Goal: Information Seeking & Learning: Learn about a topic

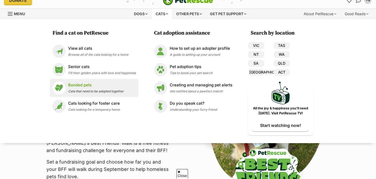
scroll to position [16, 0]
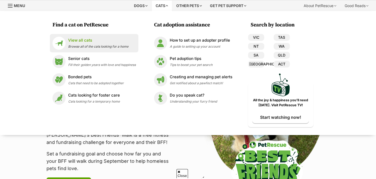
click at [103, 49] on div "View all cats Browse all of the cats looking for a home" at bounding box center [98, 42] width 60 height 11
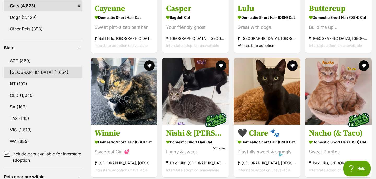
scroll to position [238, 0]
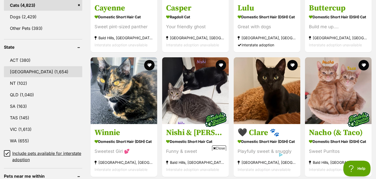
click at [26, 71] on link "NSW (1,654)" at bounding box center [43, 71] width 78 height 11
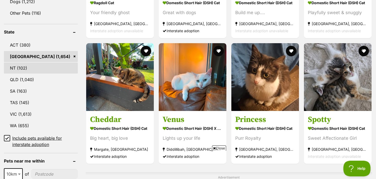
scroll to position [269, 0]
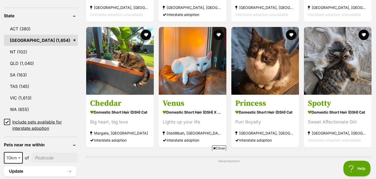
click at [8, 121] on icon at bounding box center [7, 122] width 4 height 4
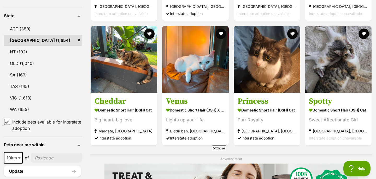
scroll to position [0, 0]
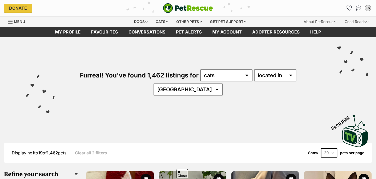
scroll to position [358, 0]
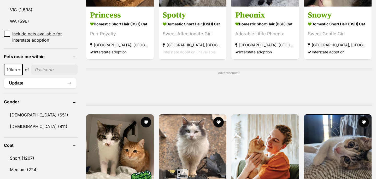
click at [52, 65] on input"] "postcode" at bounding box center [54, 70] width 47 height 10
type input"] "2066"
click at [49, 78] on button "Update" at bounding box center [40, 83] width 73 height 10
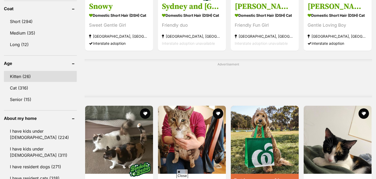
click at [39, 76] on link "Kitten (26)" at bounding box center [40, 76] width 73 height 11
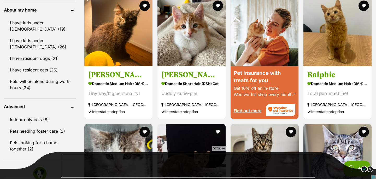
scroll to position [465, 0]
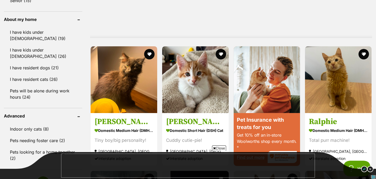
click at [219, 148] on span "Close" at bounding box center [219, 147] width 14 height 5
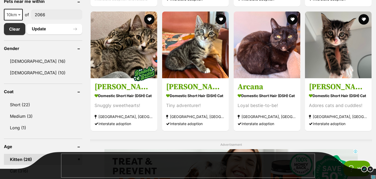
scroll to position [284, 0]
drag, startPoint x: 370, startPoint y: 168, endPoint x: 25, endPoint y: 6, distance: 381.5
click at [370, 168] on img at bounding box center [370, 168] width 7 height 7
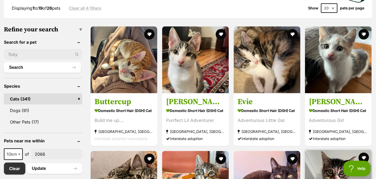
scroll to position [146, 0]
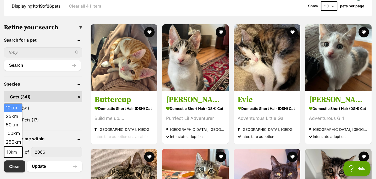
click at [12, 151] on span "10km" at bounding box center [13, 151] width 18 height 7
select select "50"
click at [41, 167] on button "Update" at bounding box center [55, 166] width 56 height 10
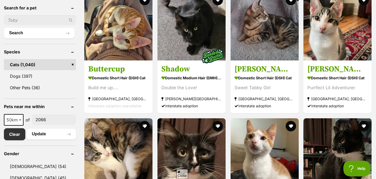
click at [14, 117] on span "50km" at bounding box center [13, 119] width 19 height 7
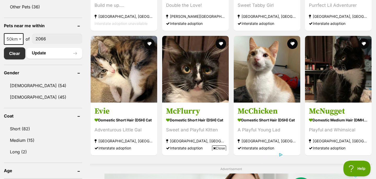
scroll to position [260, 0]
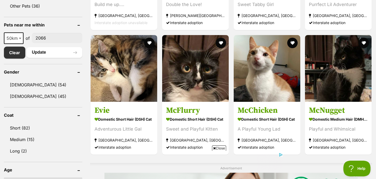
click at [221, 149] on span "Close" at bounding box center [219, 147] width 14 height 5
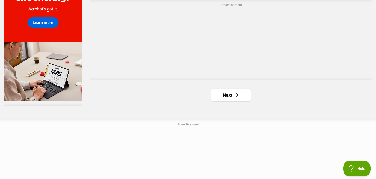
scroll to position [943, 0]
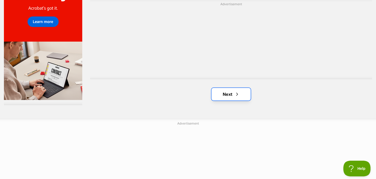
click at [240, 96] on link "Next" at bounding box center [231, 94] width 39 height 13
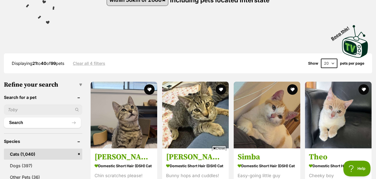
scroll to position [178, 0]
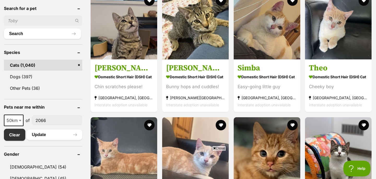
click at [223, 148] on span "Close" at bounding box center [219, 147] width 14 height 5
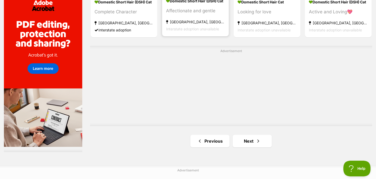
scroll to position [899, 0]
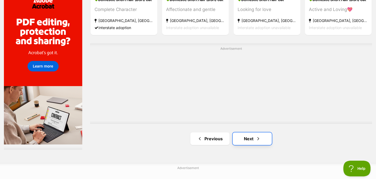
click at [257, 138] on span "Next page" at bounding box center [258, 138] width 5 height 6
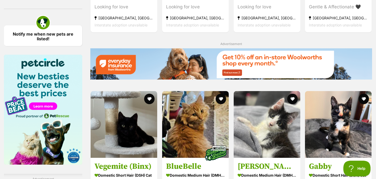
scroll to position [635, 0]
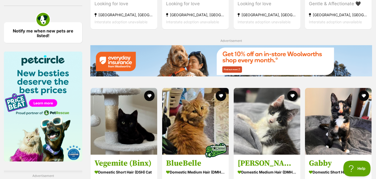
click at [219, 150] on span "Close" at bounding box center [219, 147] width 14 height 5
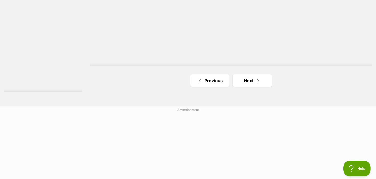
scroll to position [1058, 0]
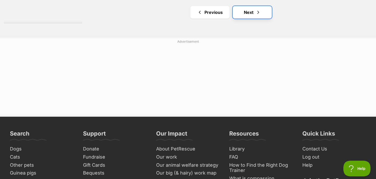
click at [252, 11] on link "Next" at bounding box center [252, 12] width 39 height 13
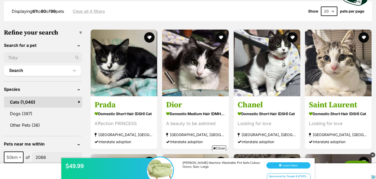
click at [222, 148] on div "$49.99 Cooper Machine Washable Pet Sofa Colour: Green, Size: Large Learn More S…" at bounding box center [188, 162] width 376 height 31
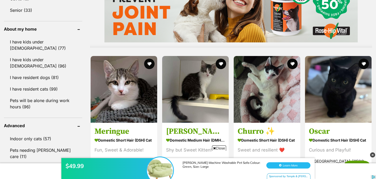
scroll to position [466, 0]
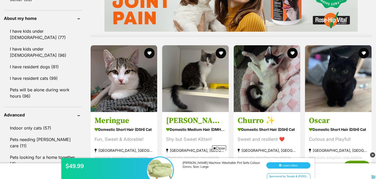
click at [221, 147] on div "$49.99 Cooper Machine Washable Pet Sofa Colour: Green, Size: Large Learn More S…" at bounding box center [188, 162] width 376 height 31
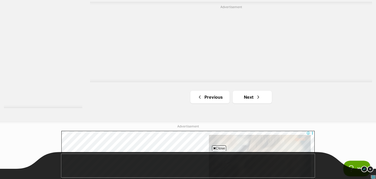
scroll to position [941, 0]
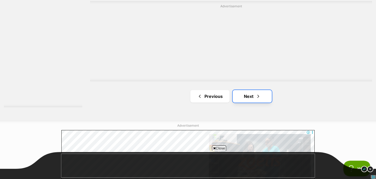
click at [254, 97] on link "Next" at bounding box center [252, 96] width 39 height 13
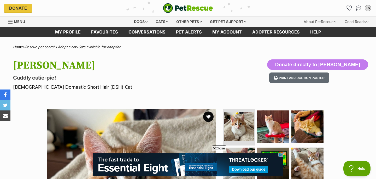
scroll to position [95, 0]
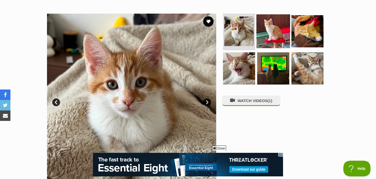
click at [276, 45] on img at bounding box center [274, 31] width 34 height 34
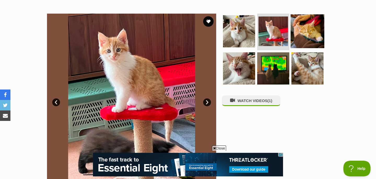
click at [301, 42] on img at bounding box center [308, 31] width 34 height 34
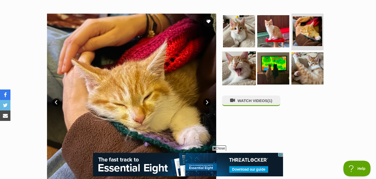
click at [248, 76] on img at bounding box center [239, 68] width 34 height 34
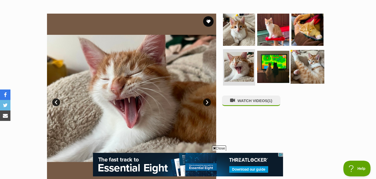
click at [302, 70] on img at bounding box center [308, 67] width 34 height 34
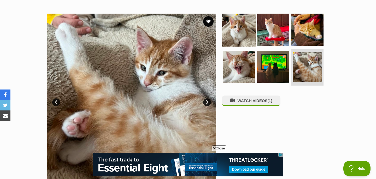
click at [239, 37] on img at bounding box center [239, 30] width 34 height 34
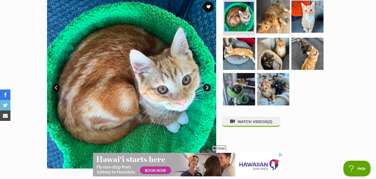
click at [284, 13] on img at bounding box center [274, 17] width 34 height 34
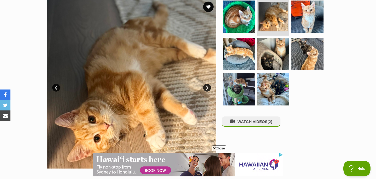
click at [219, 149] on span "Close" at bounding box center [219, 147] width 14 height 5
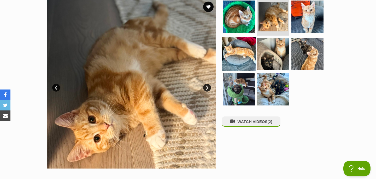
click at [238, 63] on img at bounding box center [239, 54] width 34 height 34
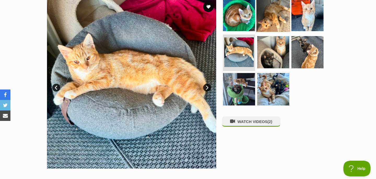
click at [279, 19] on img at bounding box center [274, 15] width 34 height 34
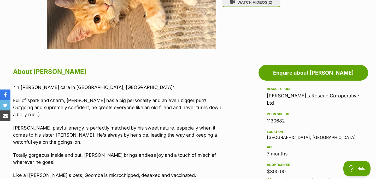
scroll to position [229, 0]
